Goal: Check status

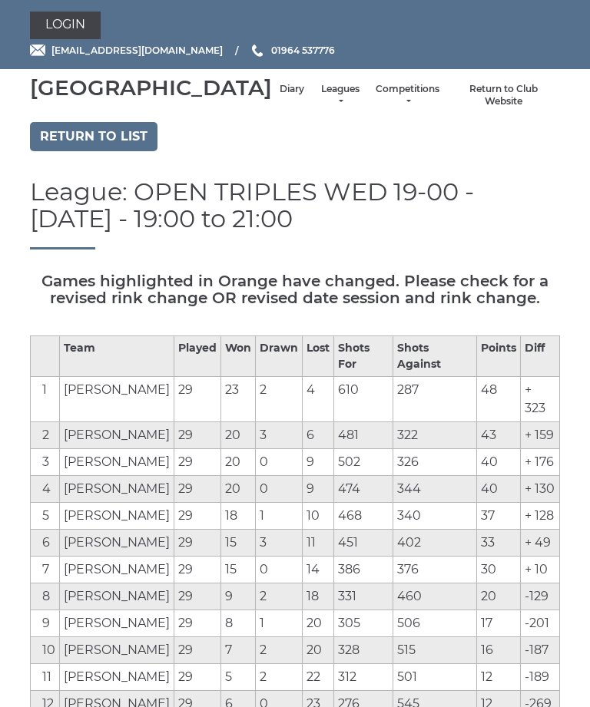
click at [279, 96] on link "Diary" at bounding box center [291, 89] width 25 height 13
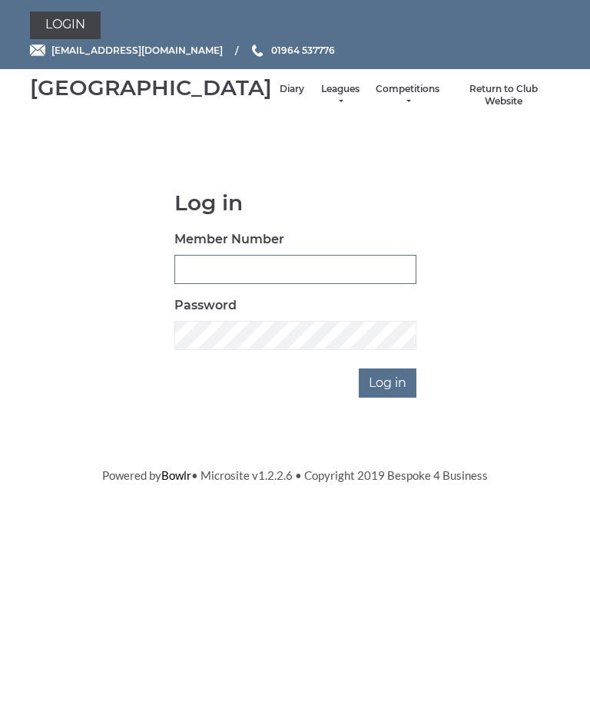
type input "0132"
click at [389, 398] on input "Log in" at bounding box center [388, 383] width 58 height 29
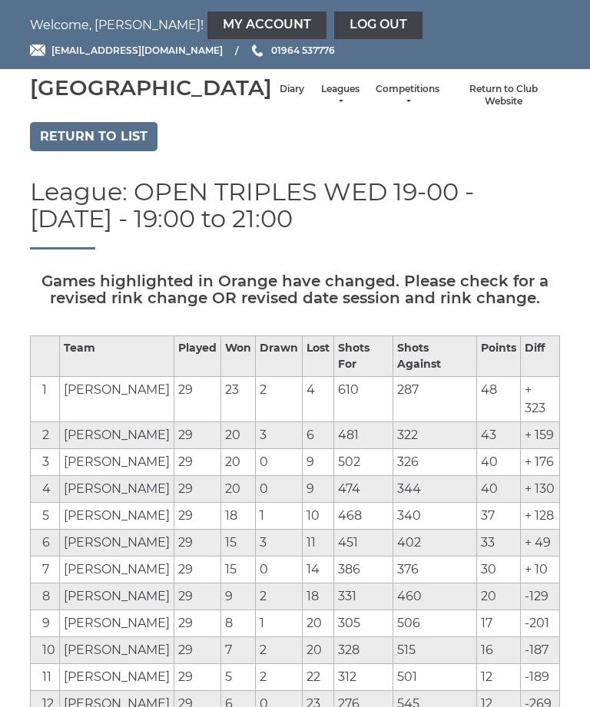
click at [279, 96] on link "Diary" at bounding box center [291, 89] width 25 height 13
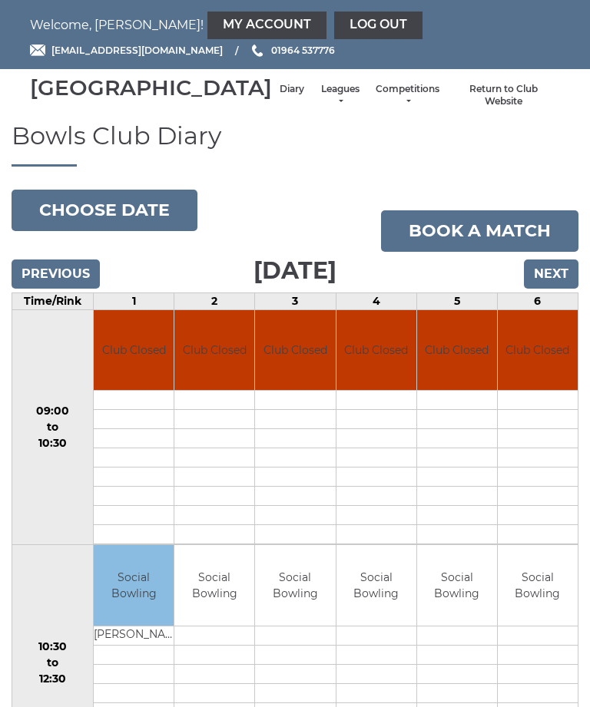
click at [548, 289] on input "Next" at bounding box center [551, 274] width 55 height 29
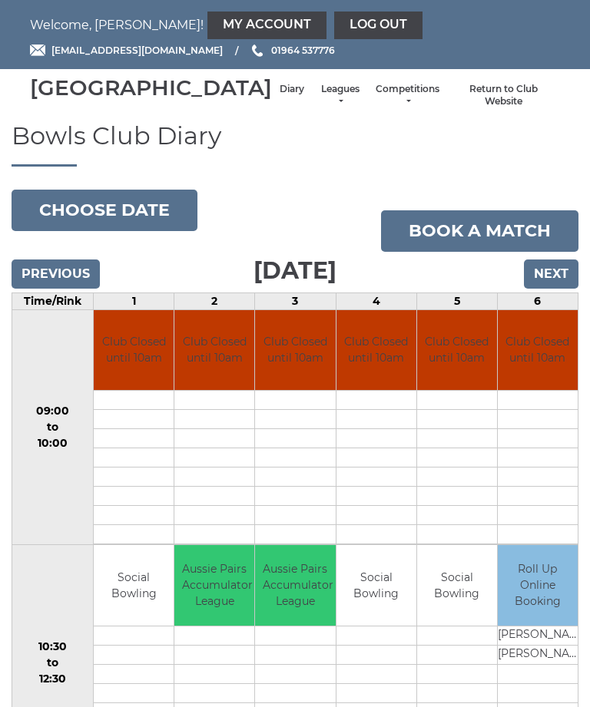
click at [57, 289] on input "Previous" at bounding box center [56, 274] width 88 height 29
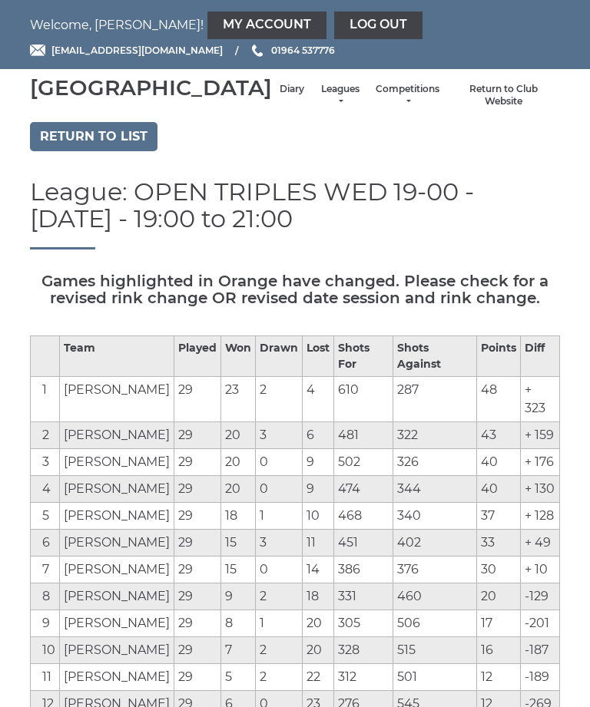
click at [279, 96] on link "Diary" at bounding box center [291, 89] width 25 height 13
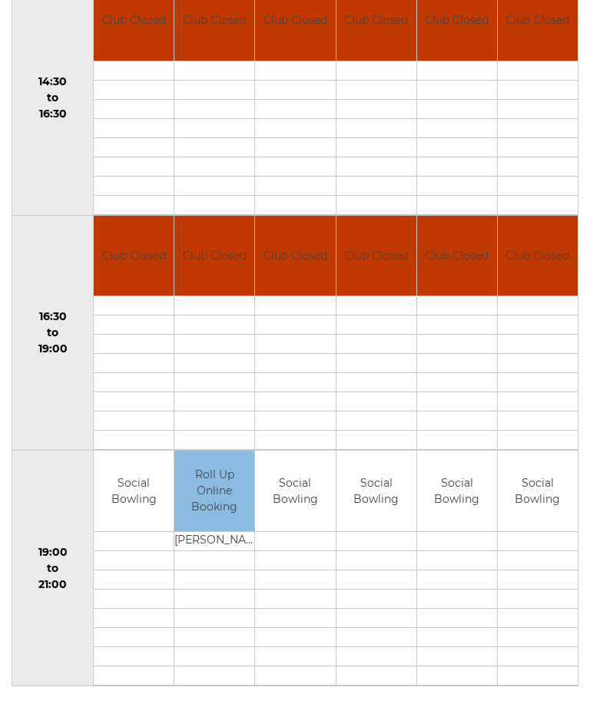
scroll to position [1039, 0]
